Goal: Transaction & Acquisition: Purchase product/service

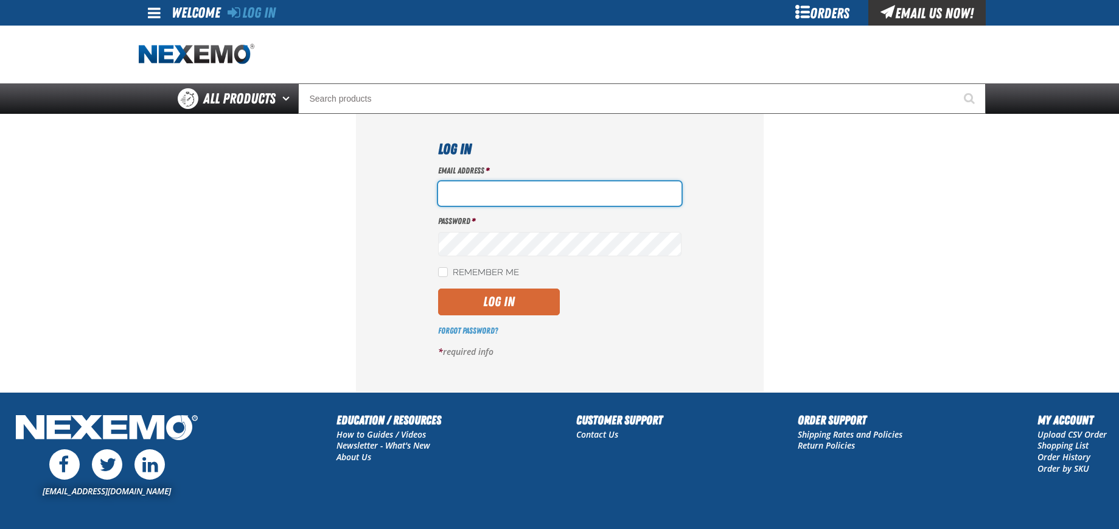
type input "[EMAIL_ADDRESS][DOMAIN_NAME]"
click at [472, 297] on button "Log In" at bounding box center [499, 301] width 122 height 27
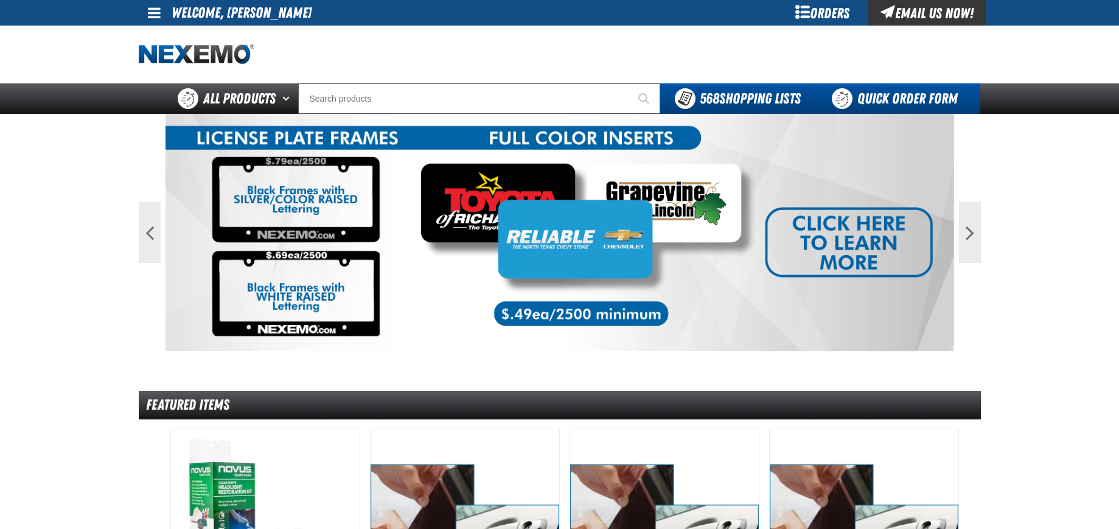
click at [915, 97] on link "Quick Order Form" at bounding box center [897, 98] width 165 height 30
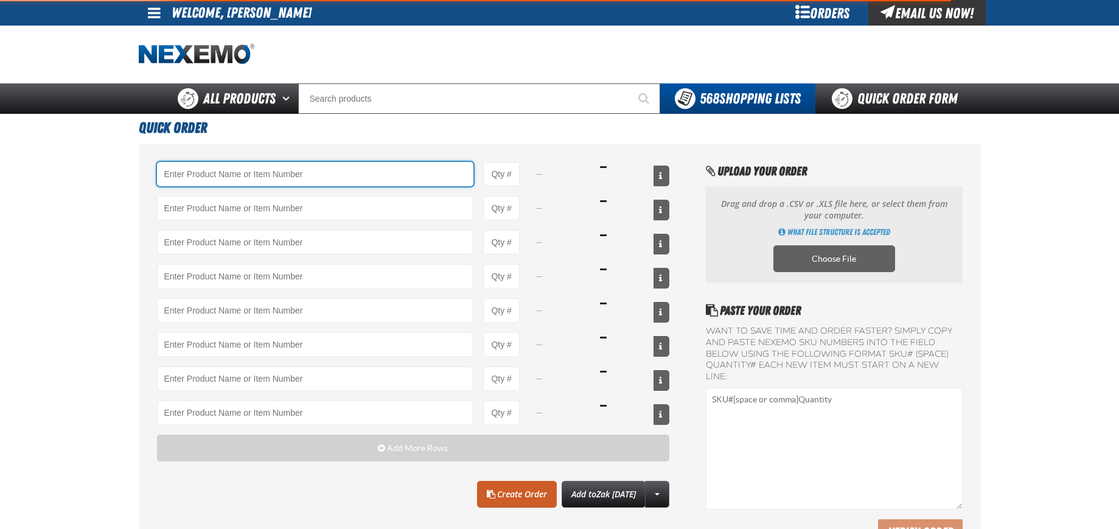
type input "1431604 - Micro3 Blade Fuse 7.5 Amp 32 Volt (5 per pack)"
type input "10"
type input "80261 - Flat Washer 140 HV Zinc Finish Low Carbon Steel M6 (100 per pack)"
type input "1"
type input "4304 - Hex Nut Property Class 8 Zinc Finish Steel M8-1.25 (50 per pack)"
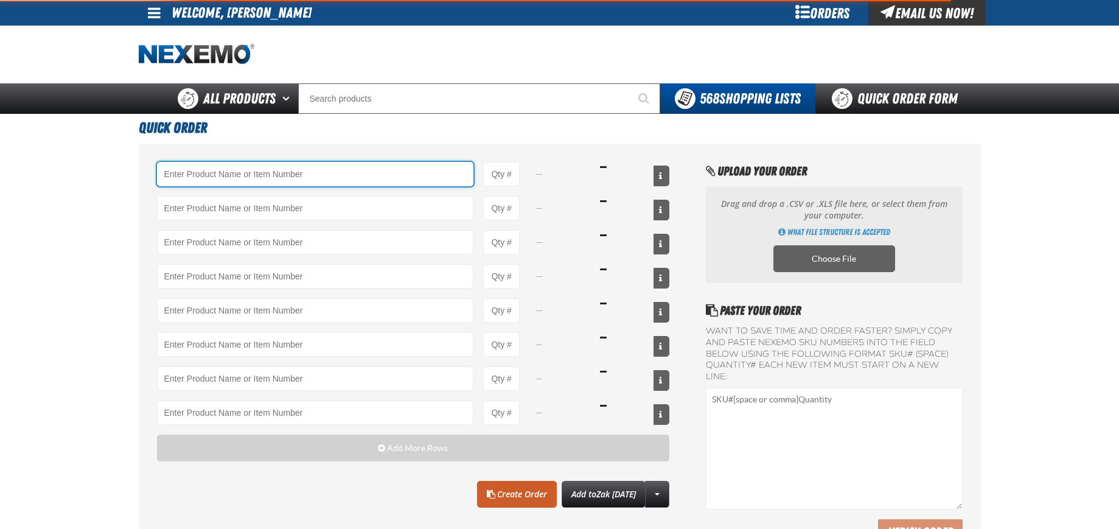
type input "1"
type input "80278 - Lock Washer Zinc Finish Steel M10 (100 per pack)"
type input "1"
type input "4302 - Hex Nut Property Class 8 Zinc Finish Steel M6-1.0 (50 per pack)"
type input "1"
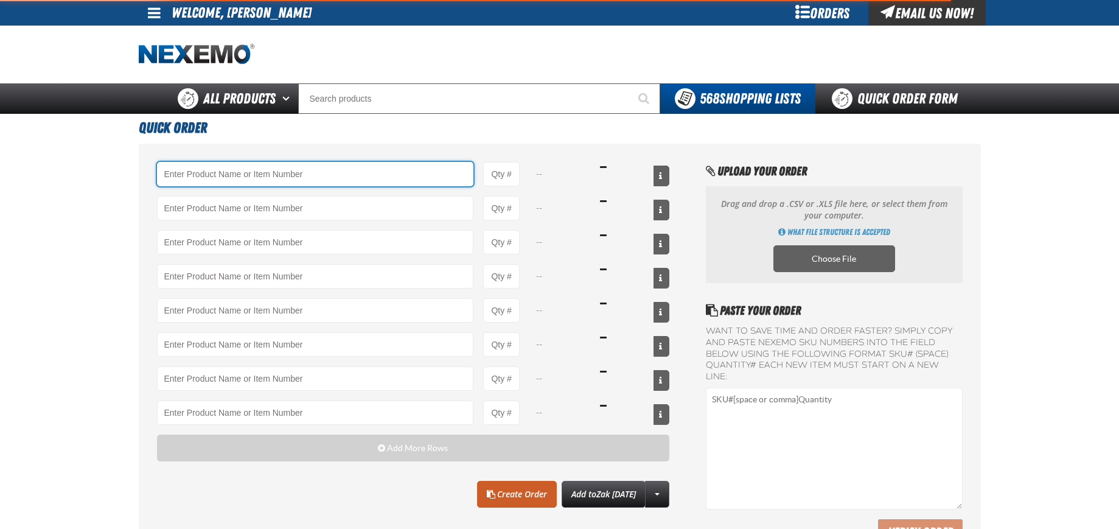
type input "FA88439 - Flat Washer Thru-Hardened SAE Yellow Zinc Finish Steel 1/2 (100 per p…"
type input "1"
type input "1143651 - 242 Removable Threadlocker 10 ml bottle (Sold Individually)"
type input "0"
type input "93228 - Abrasive Hand Pad 6 x 9 Aluminum Oxide Grain All-Purpose 240 Grit (10 p…"
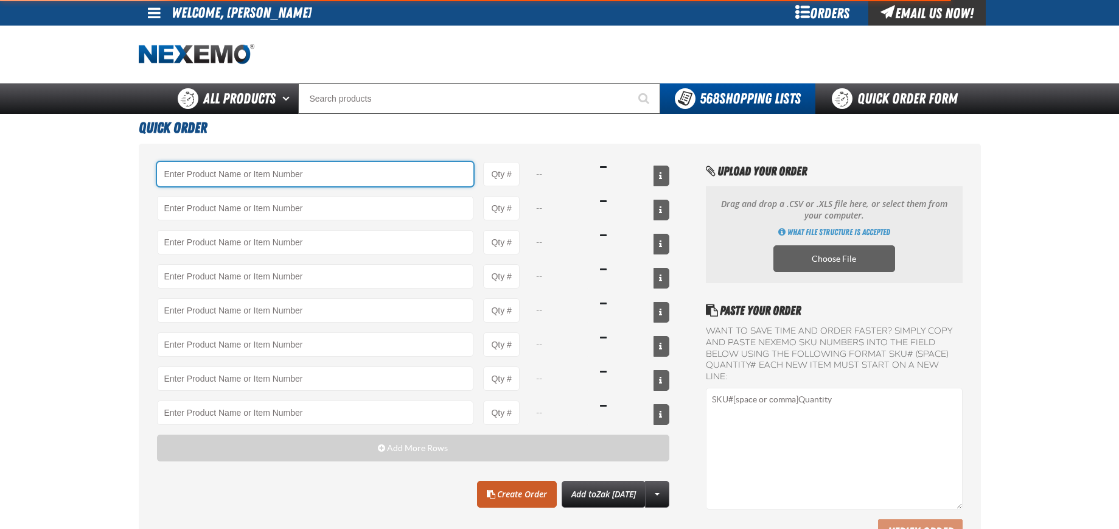
type input "1"
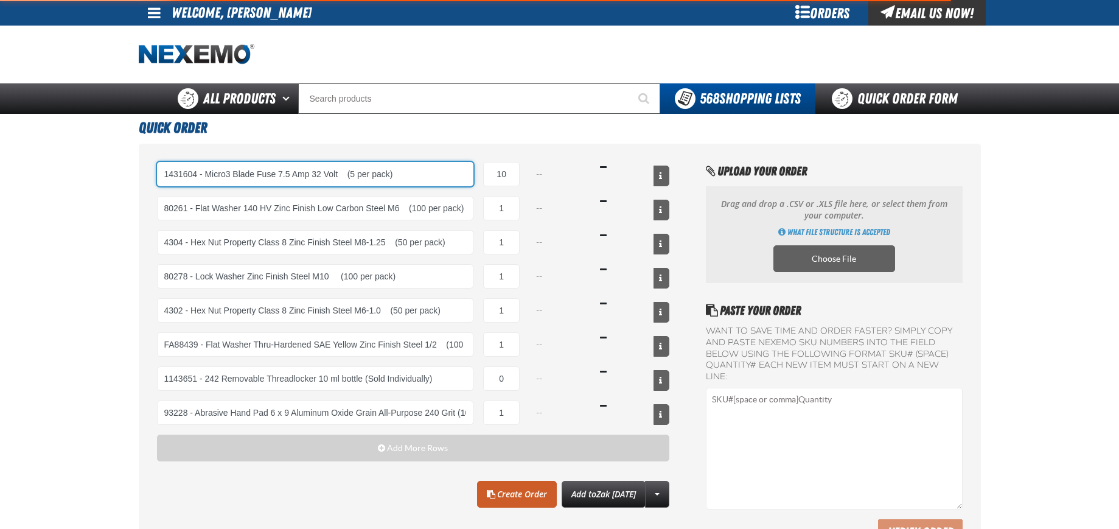
select select "pack"
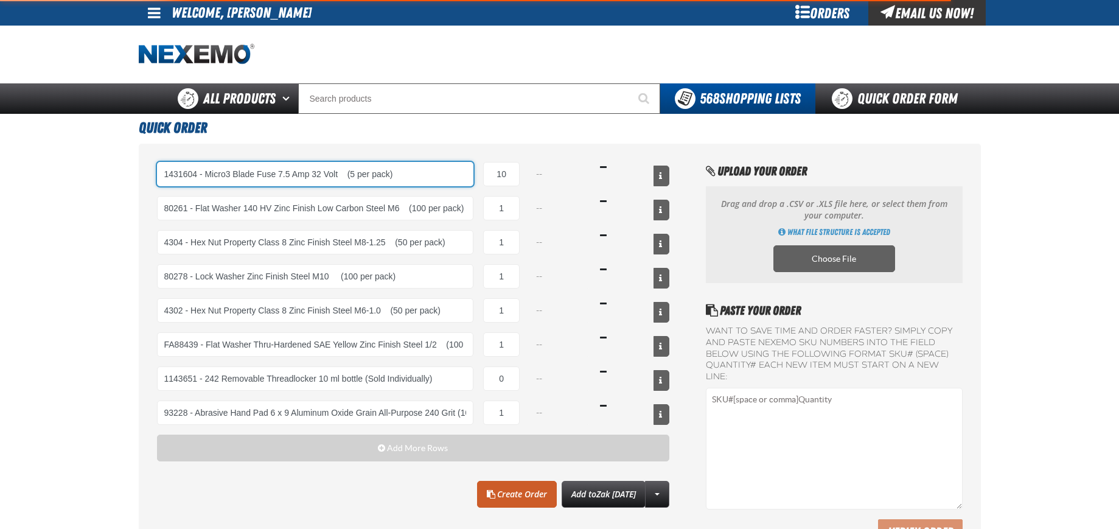
select select "pack"
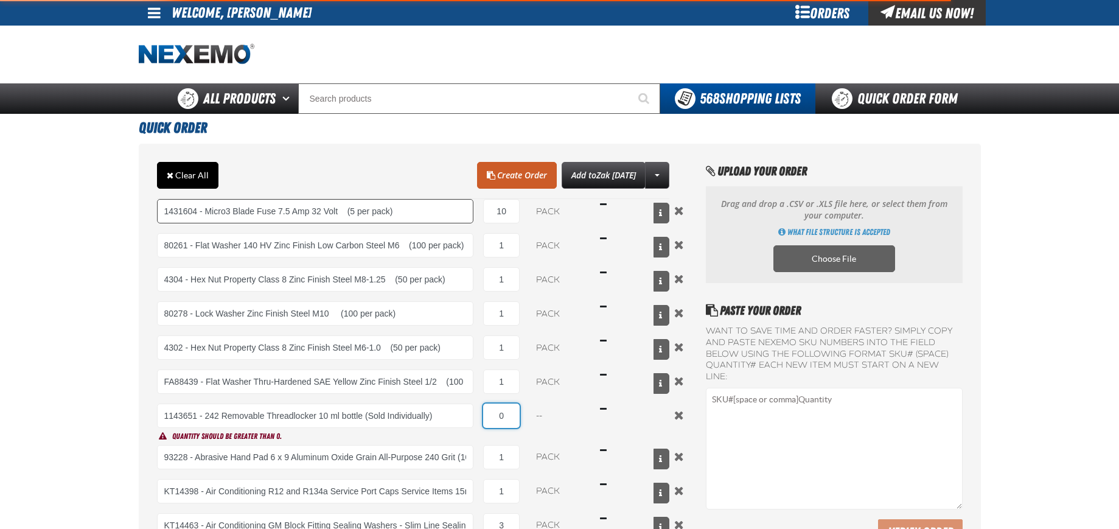
type input "1431604 - Micro3 Blade Fuse 7.5 Amp 32 Volt (5 per pack)"
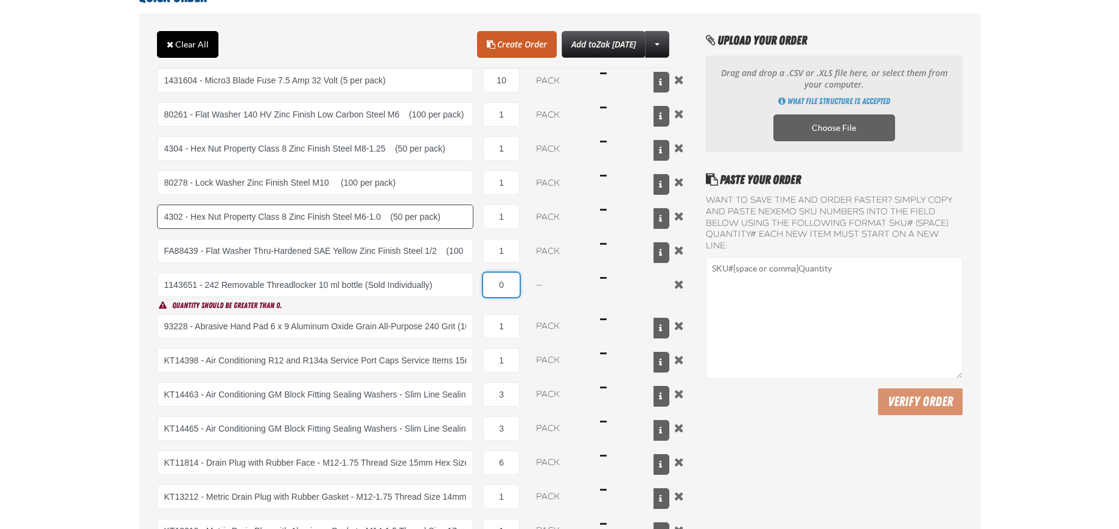
scroll to position [183, 0]
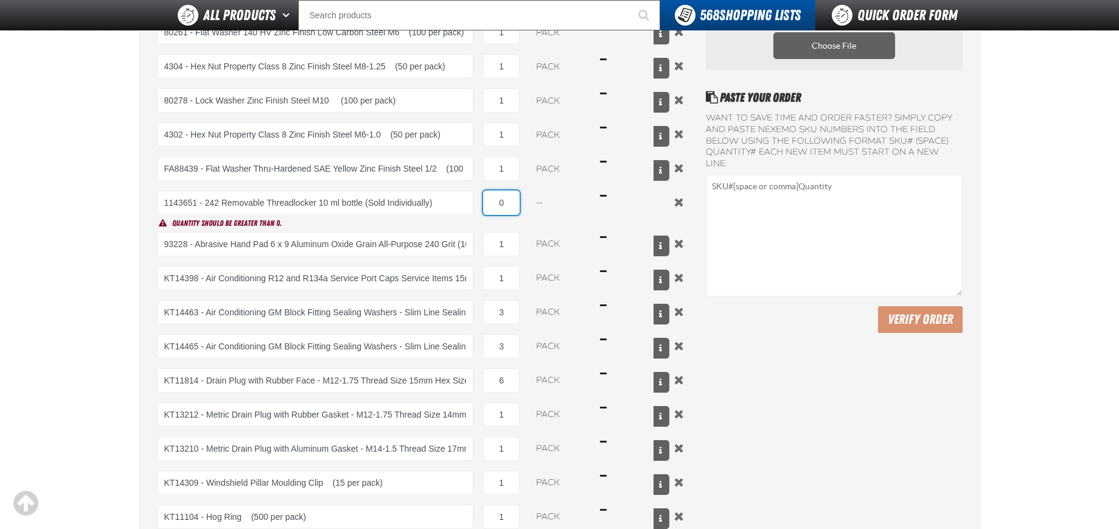
drag, startPoint x: 489, startPoint y: 197, endPoint x: 518, endPoint y: 200, distance: 30.0
click at [518, 200] on input "0" at bounding box center [501, 202] width 37 height 24
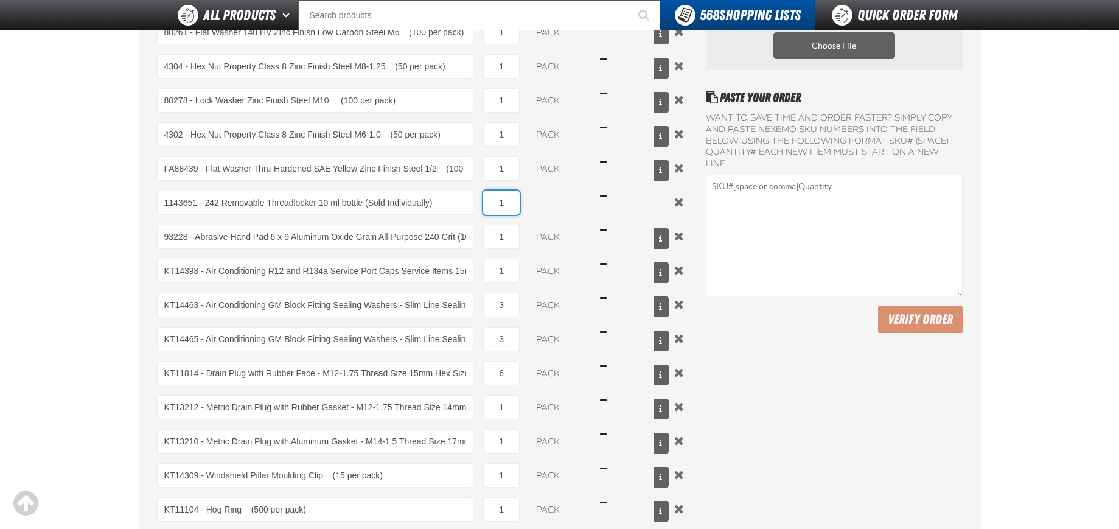
type input "1"
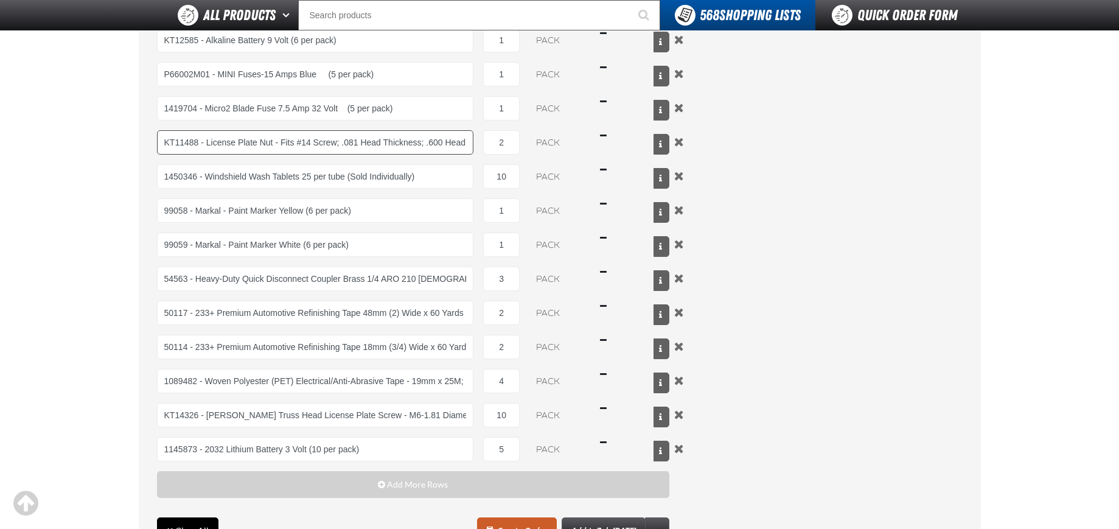
scroll to position [1572, 0]
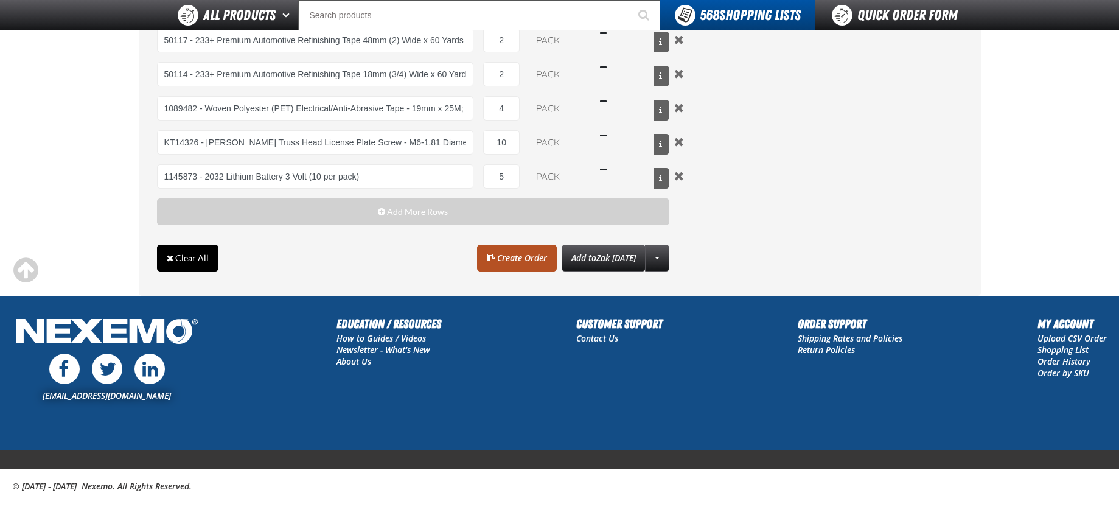
click at [496, 263] on link "Create Order" at bounding box center [517, 258] width 80 height 27
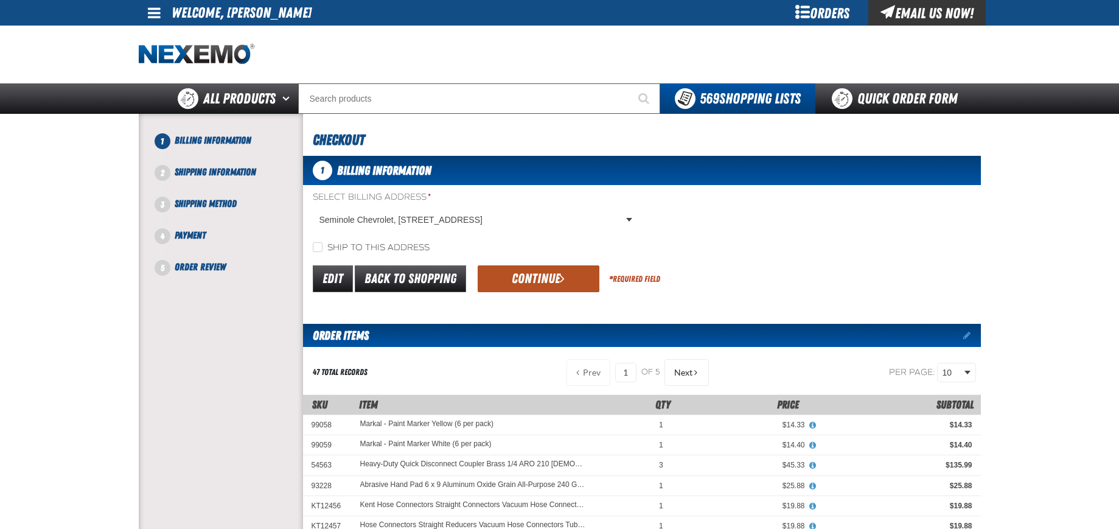
click at [525, 276] on button "Continue" at bounding box center [539, 278] width 122 height 27
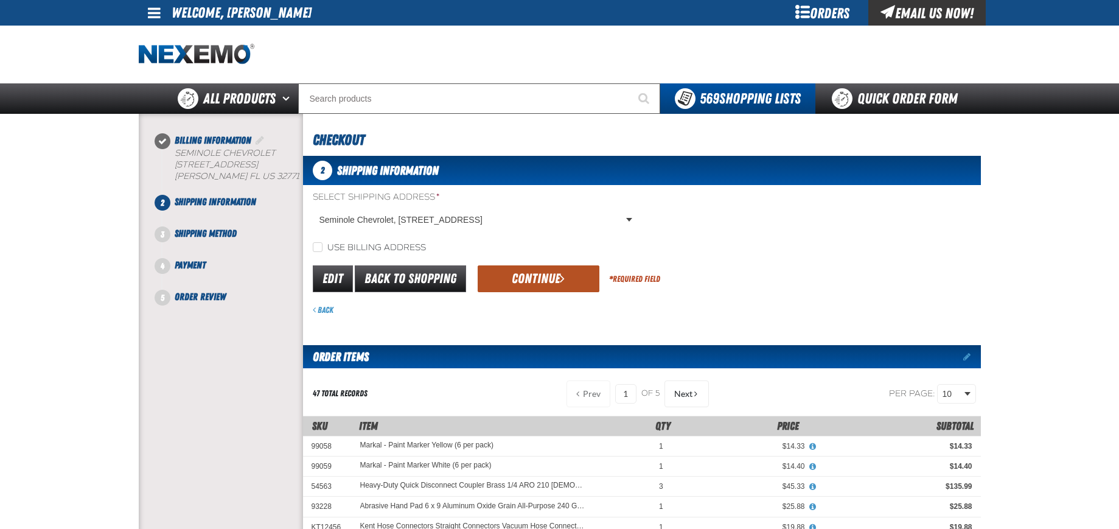
click at [520, 276] on button "Continue" at bounding box center [539, 278] width 122 height 27
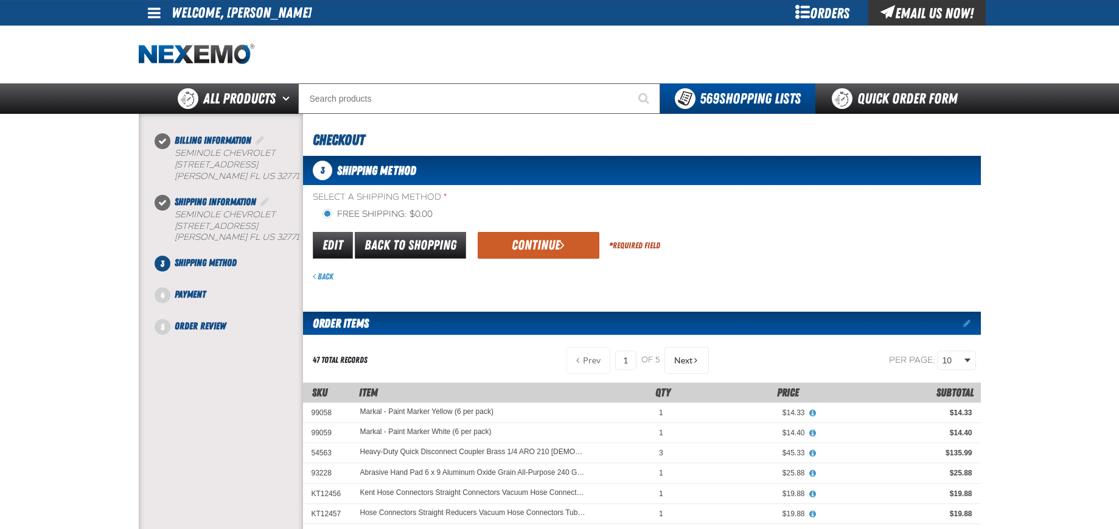
click at [523, 276] on div "Back" at bounding box center [647, 277] width 668 height 12
click at [525, 253] on button "Continue" at bounding box center [539, 245] width 122 height 27
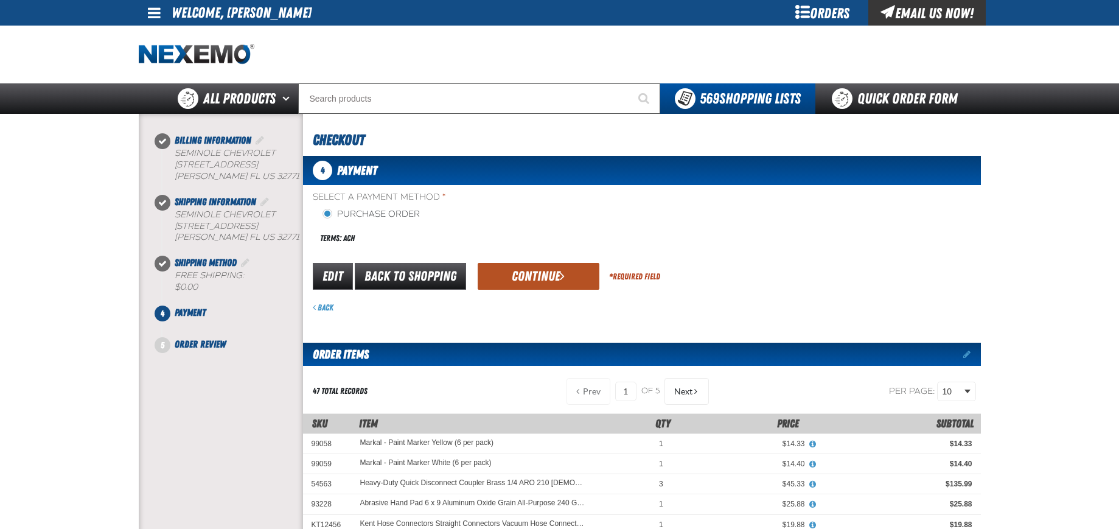
click at [529, 265] on button "Continue" at bounding box center [539, 276] width 122 height 27
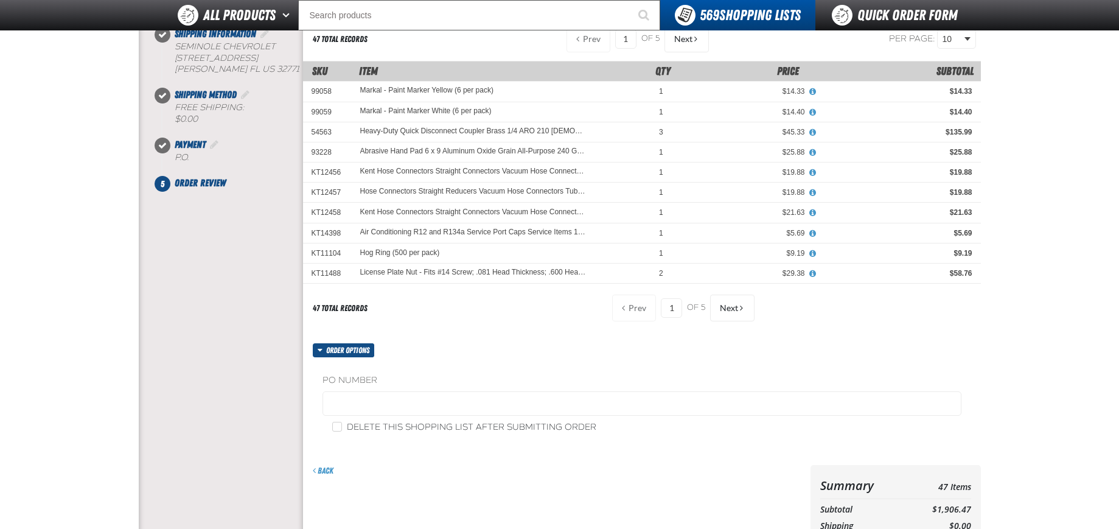
scroll to position [426, 0]
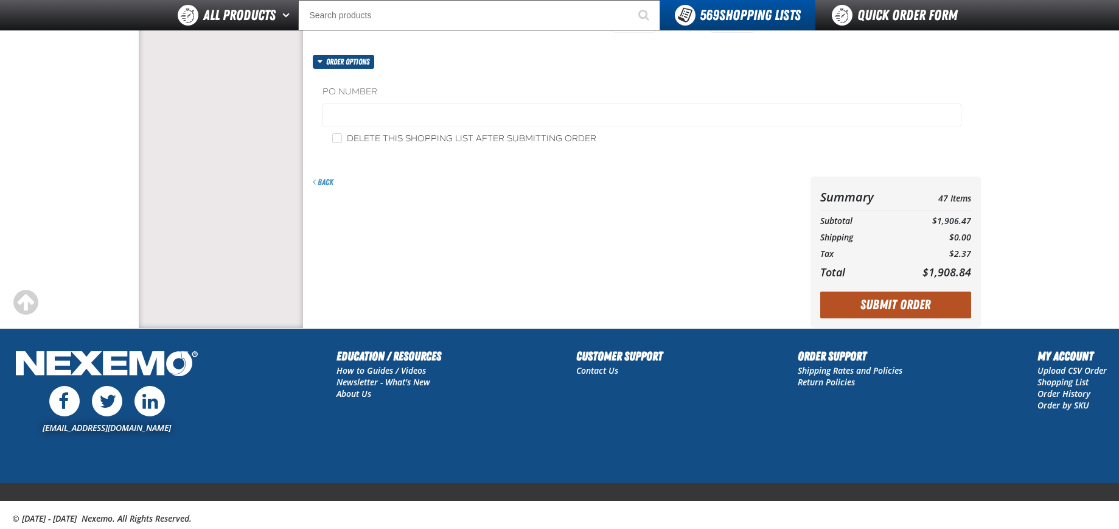
click at [901, 304] on button "Submit Order" at bounding box center [895, 304] width 151 height 27
